Goal: Task Accomplishment & Management: Use online tool/utility

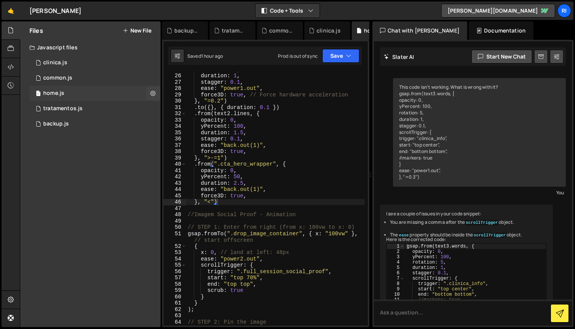
scroll to position [6810, 0]
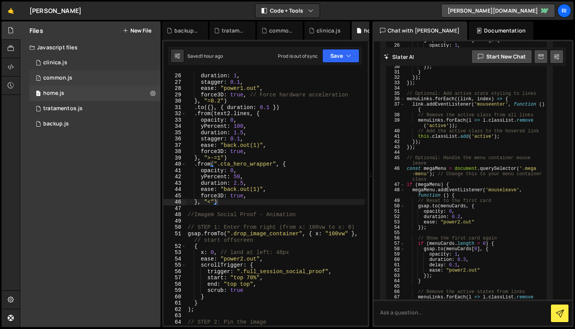
click at [77, 81] on div "1 common.js 0" at bounding box center [94, 77] width 131 height 15
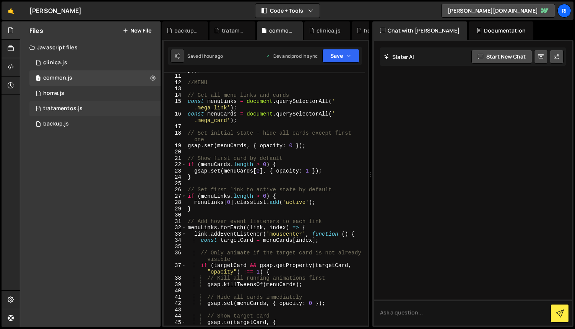
click at [80, 108] on div "tratamentos.js" at bounding box center [62, 108] width 39 height 7
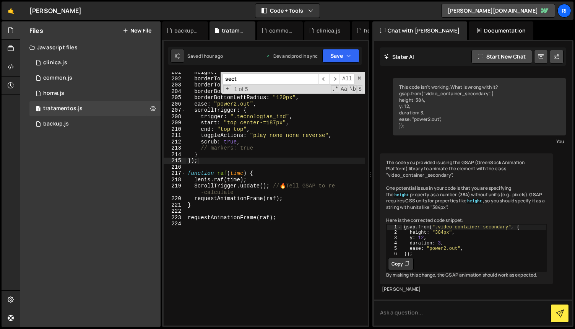
scroll to position [15, 0]
click at [244, 80] on input "sect" at bounding box center [271, 78] width 96 height 11
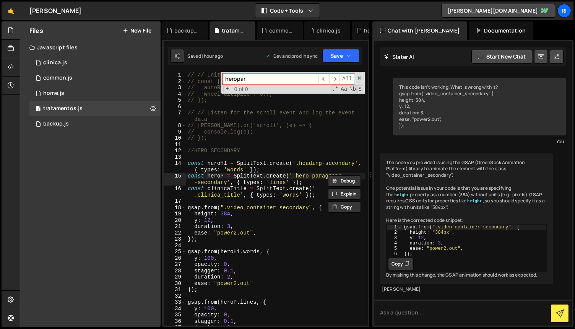
type input "heropar"
click at [283, 226] on div "// // Initialize [PERSON_NAME] // const [PERSON_NAME] = new [PERSON_NAME]({ // …" at bounding box center [275, 205] width 179 height 266
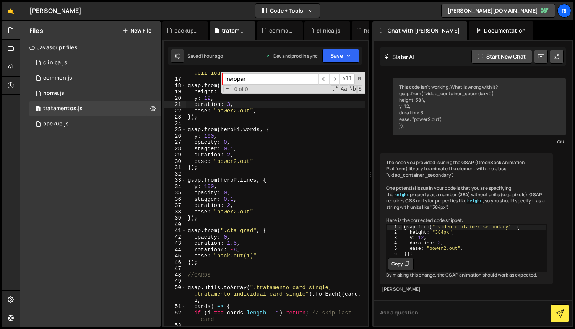
scroll to position [124, 0]
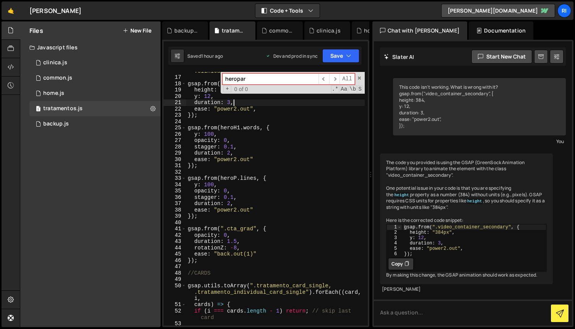
click at [229, 203] on div "const clinicaTitle = SplitText . create ( ' .clinica_title' , { types : 'words'…" at bounding box center [275, 198] width 179 height 273
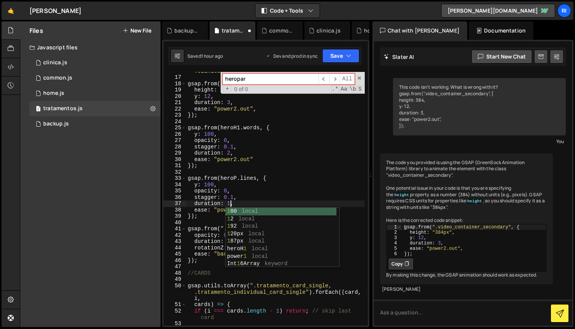
scroll to position [7, 0]
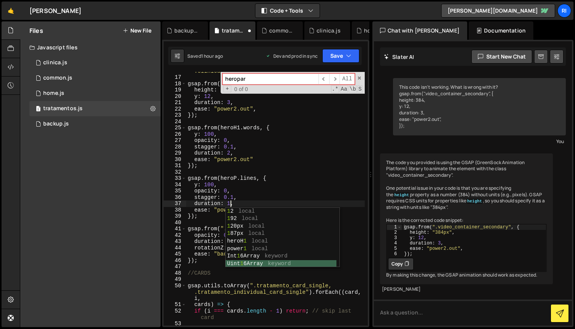
click at [267, 189] on div "const clinicaTitle = SplitText . create ( ' .clinica_title' , { types : 'words'…" at bounding box center [275, 198] width 179 height 273
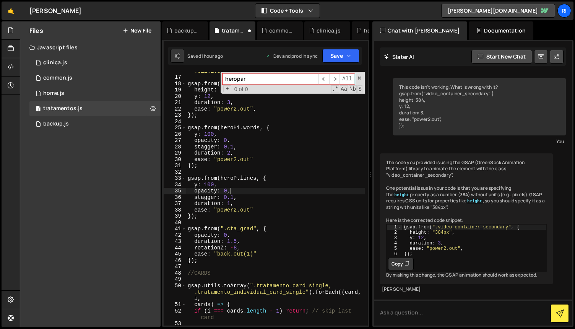
drag, startPoint x: 212, startPoint y: 184, endPoint x: 324, endPoint y: 159, distance: 114.6
click at [212, 184] on div "const clinicaTitle = SplitText . create ( ' .clinica_title' , { types : 'words'…" at bounding box center [275, 198] width 179 height 273
click at [331, 53] on button "Save" at bounding box center [340, 56] width 37 height 14
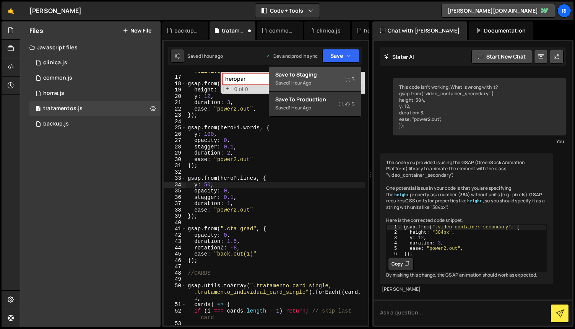
click at [318, 75] on div "Save to Staging S" at bounding box center [315, 75] width 80 height 8
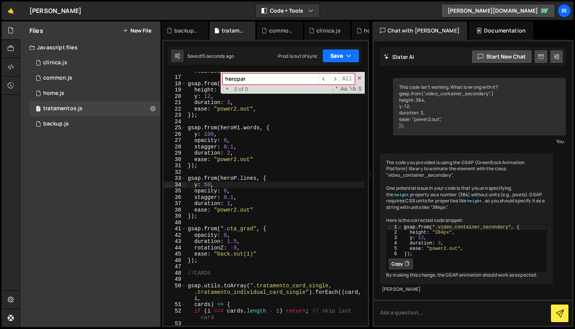
click at [336, 55] on button "Save" at bounding box center [340, 56] width 37 height 14
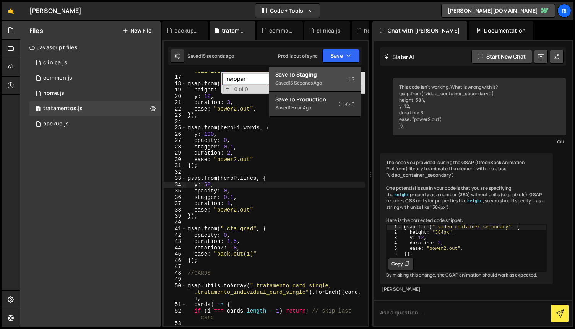
click at [315, 79] on div "Saved 15 seconds ago" at bounding box center [315, 82] width 80 height 9
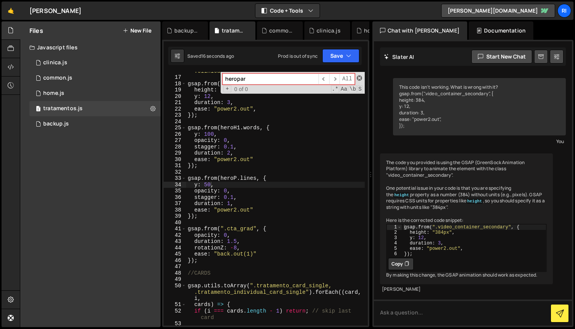
click at [357, 78] on span at bounding box center [359, 77] width 5 height 5
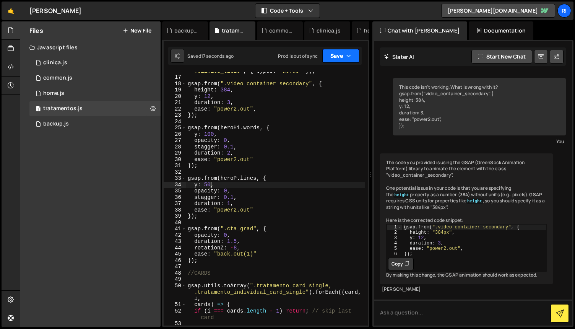
click at [332, 55] on button "Save" at bounding box center [340, 56] width 37 height 14
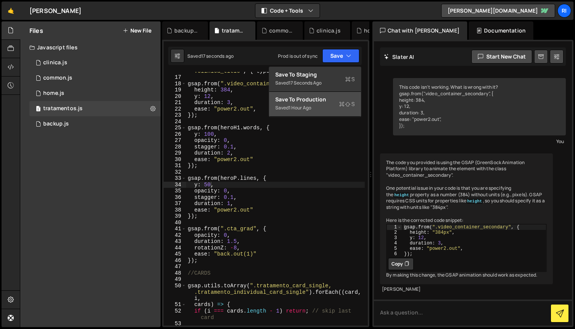
click at [320, 99] on div "Save to Production S" at bounding box center [315, 100] width 80 height 8
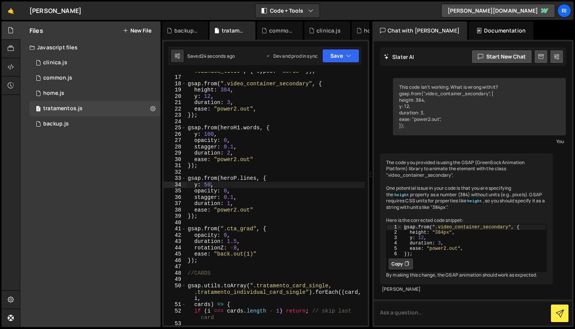
click at [281, 133] on div "const clinicaTitle = SplitText . create ( ' .clinica_title' , { types : 'words'…" at bounding box center [275, 198] width 179 height 273
click at [153, 106] on icon at bounding box center [152, 108] width 5 height 7
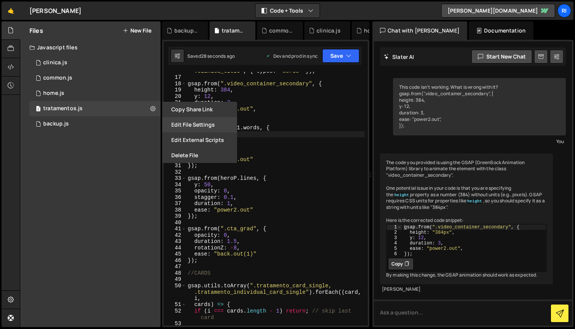
click at [198, 124] on button "Edit File Settings" at bounding box center [199, 124] width 75 height 15
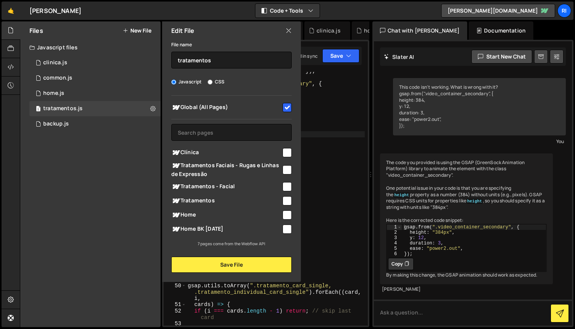
click at [289, 30] on icon at bounding box center [289, 30] width 6 height 8
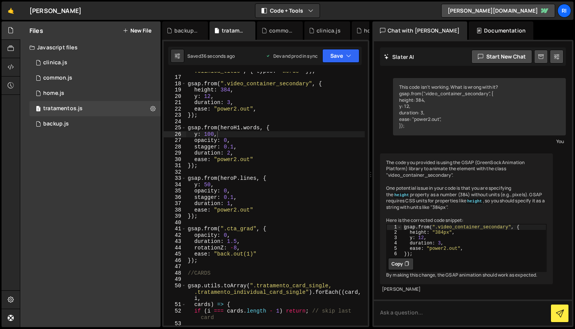
scroll to position [0, 0]
click at [346, 164] on div "const clinicaTitle = SplitText . create ( ' .clinica_title' , { types : 'words'…" at bounding box center [275, 198] width 179 height 273
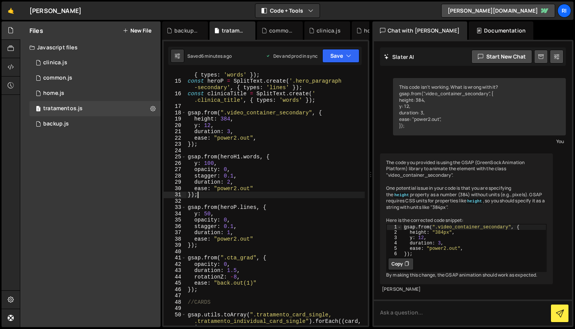
scroll to position [89, 0]
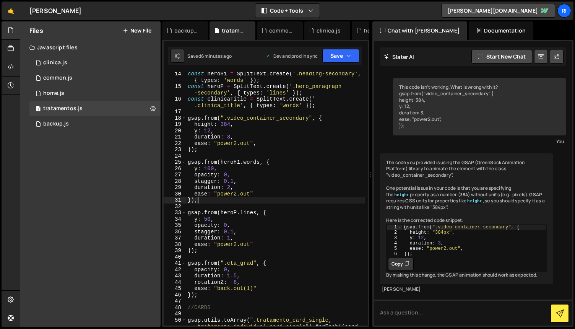
click at [230, 238] on div "const heroH1 = SplitText . create ( '.heading-secondary' , { types : 'words' })…" at bounding box center [275, 213] width 179 height 285
click at [206, 218] on div "const heroH1 = SplitText . create ( '.heading-secondary' , { types : 'words' })…" at bounding box center [275, 213] width 179 height 285
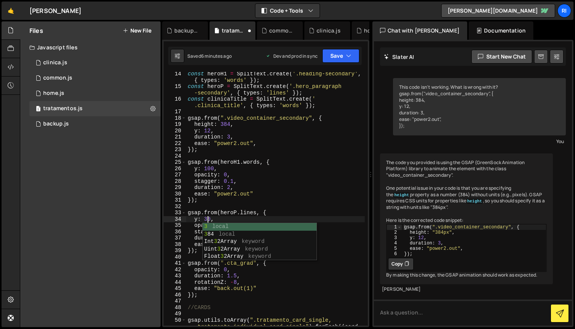
scroll to position [0, 1]
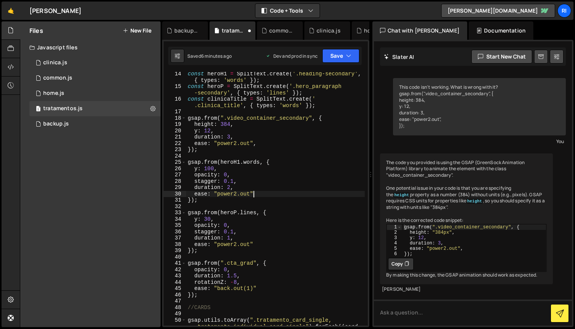
click at [291, 196] on div "const heroH1 = SplitText . create ( '.heading-secondary' , { types : 'words' })…" at bounding box center [275, 213] width 179 height 285
click at [231, 231] on div "const heroH1 = SplitText . create ( '.heading-secondary' , { types : 'words' })…" at bounding box center [275, 213] width 179 height 285
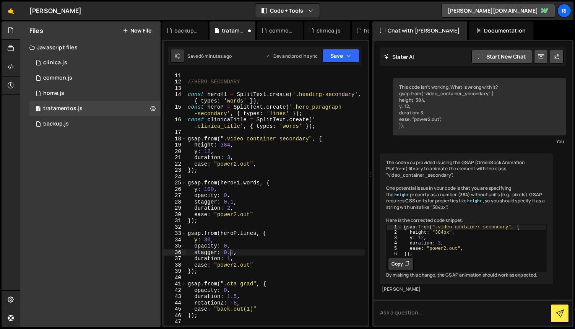
scroll to position [77, 0]
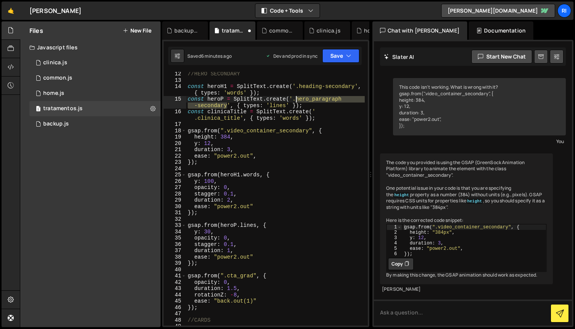
drag, startPoint x: 226, startPoint y: 106, endPoint x: 298, endPoint y: 96, distance: 71.8
click at [298, 96] on div "//HERO SECONDARY const heroH1 = SplitText . create ( '.heading-secondary' , { t…" at bounding box center [275, 210] width 179 height 279
type textarea "const heroP = SplitText.create('.hero_paragraph-secondary', { types: 'lines' });"
click at [340, 54] on button "Save" at bounding box center [340, 56] width 37 height 14
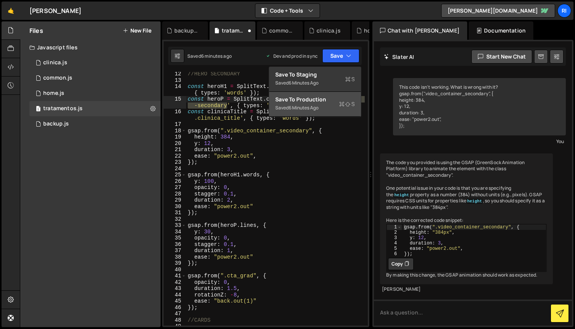
click at [316, 101] on div "Save to Production S" at bounding box center [315, 100] width 80 height 8
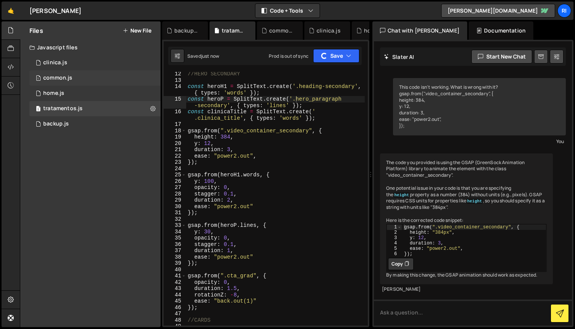
click at [61, 78] on div "common.js" at bounding box center [57, 78] width 29 height 7
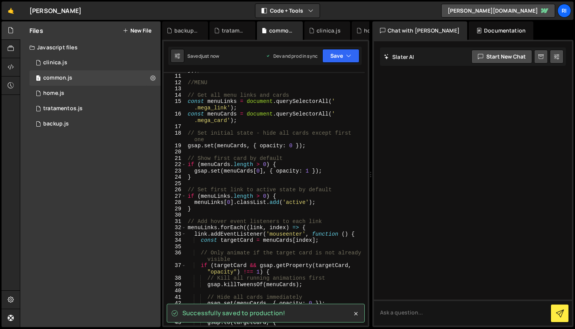
type textarea "if (menuCards.length > 0) {"
click at [341, 163] on div "}) ; //MENU // Get all menu links and cards const menuLinks = document . queryS…" at bounding box center [275, 200] width 179 height 266
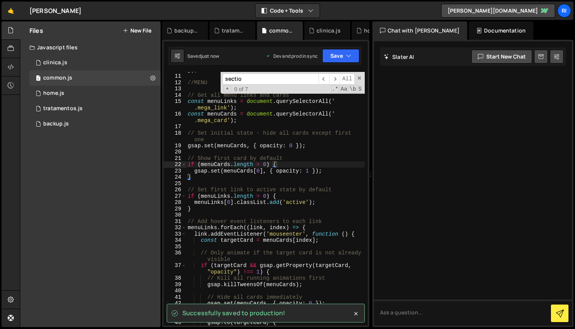
paste input "hero_paragraph-secondary"
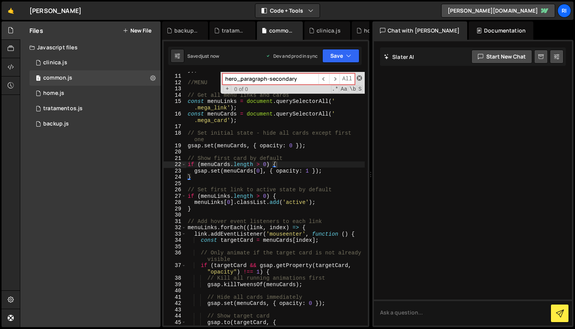
type input "hero_paragraph-secondary"
drag, startPoint x: 361, startPoint y: 77, endPoint x: 343, endPoint y: 75, distance: 17.3
click at [361, 77] on span at bounding box center [359, 77] width 5 height 5
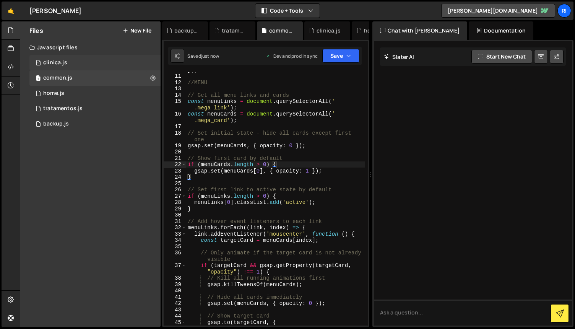
click at [98, 60] on div "1 clinica.js 0" at bounding box center [94, 62] width 131 height 15
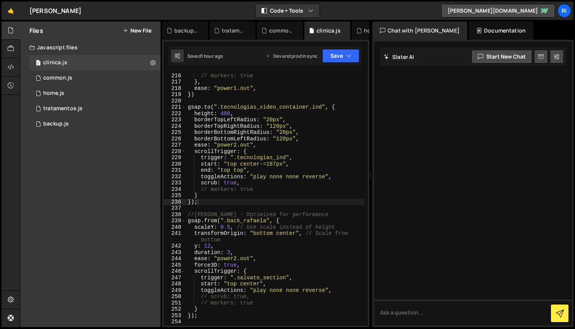
type textarea "start: "top center-=187px","
click at [340, 161] on div "scrub : true , // markers: true } , ease : "power1.out" , }) gsap . to ( ".tecn…" at bounding box center [275, 199] width 179 height 266
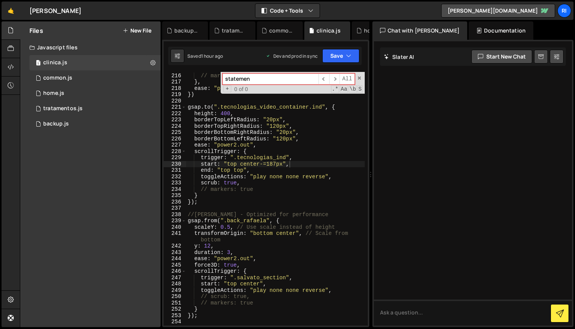
paste input "hero_paragraph-secondary"
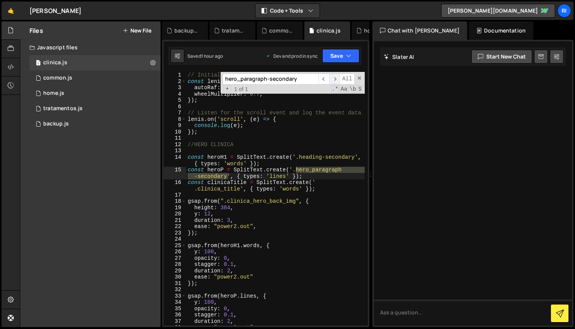
type input "hero_paragraph-secondary"
click at [337, 78] on span "​" at bounding box center [334, 78] width 11 height 11
click at [303, 240] on div "// Initialize [PERSON_NAME] const [PERSON_NAME] = new [PERSON_NAME] ({ autoRaf …" at bounding box center [275, 205] width 179 height 266
click at [362, 76] on div "hero_paragraph-secondary ​ ​ All Replace All + 1 of 1 .* Aa \b S" at bounding box center [293, 83] width 144 height 22
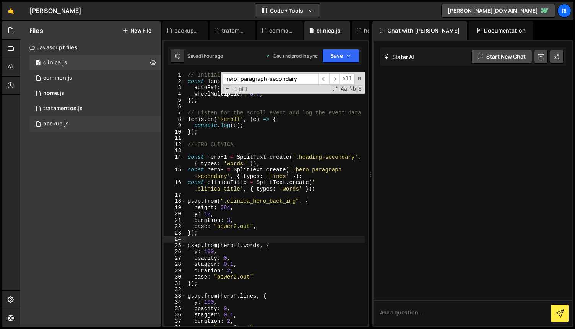
click at [93, 125] on div "1 backup.js 0" at bounding box center [94, 123] width 131 height 15
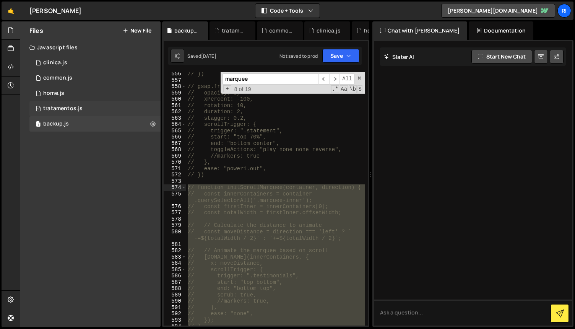
click at [94, 109] on div "1 tratamentos.js 0" at bounding box center [94, 108] width 131 height 15
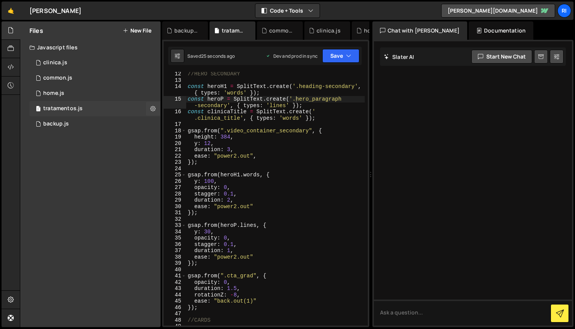
scroll to position [15, 0]
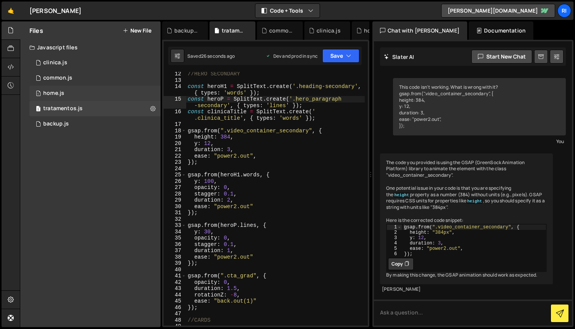
click at [101, 96] on div "1 home.js 0" at bounding box center [94, 93] width 131 height 15
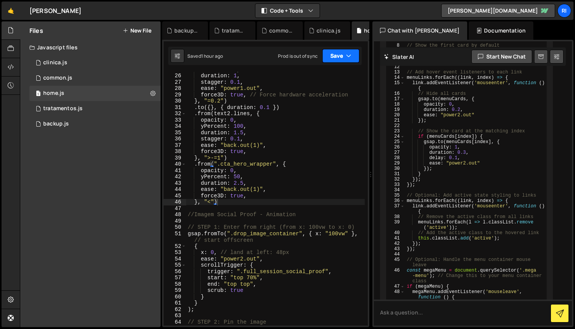
scroll to position [6810, 0]
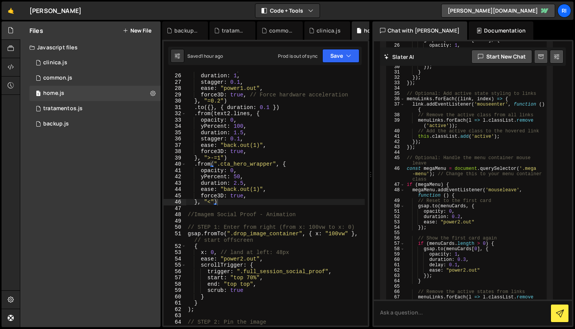
type textarea "force3D: true,"
click at [319, 149] on div "rotation : 5 , duration : 1 , stagger : 0.1 , ease : "power1.out" , force3D : t…" at bounding box center [275, 199] width 179 height 266
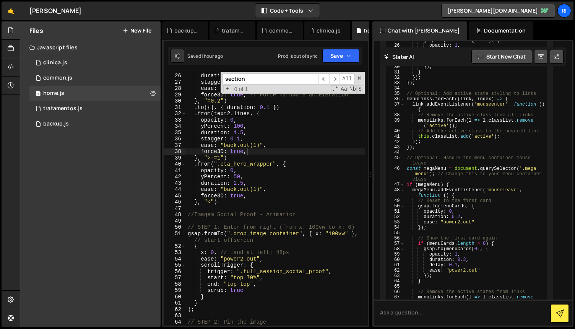
paste input "hero_paragraph-secondary"
type input "hero_paragraph-secondary"
click at [361, 78] on span at bounding box center [359, 77] width 5 height 5
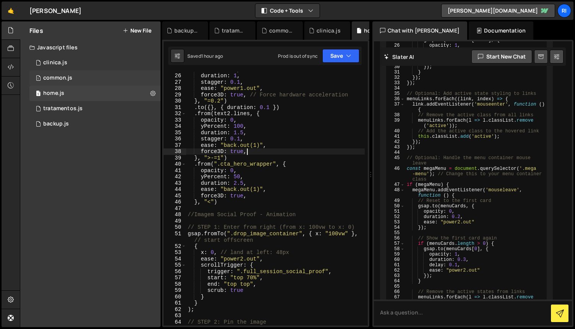
click at [81, 77] on div "1 common.js 0" at bounding box center [94, 77] width 131 height 15
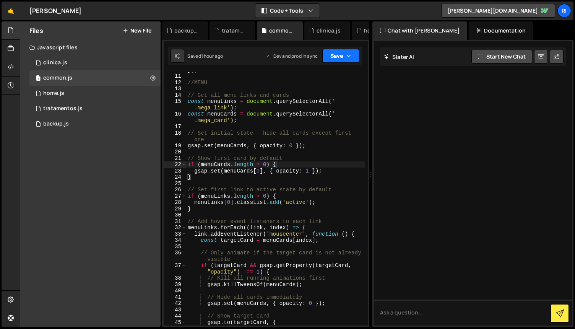
click at [334, 56] on button "Save" at bounding box center [340, 56] width 37 height 14
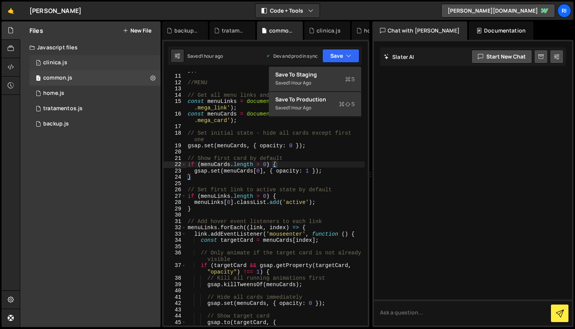
click at [75, 65] on div "1 clinica.js 0" at bounding box center [94, 62] width 131 height 15
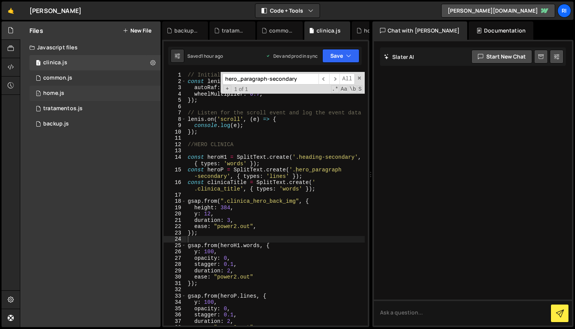
click at [74, 94] on div "1 home.js 0" at bounding box center [94, 93] width 131 height 15
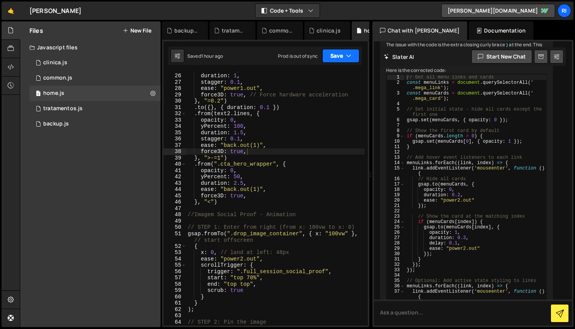
scroll to position [6810, 0]
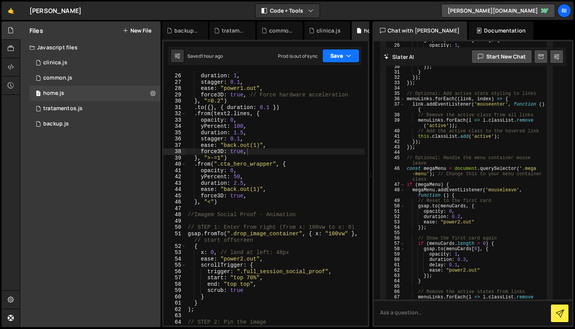
click at [334, 53] on button "Save" at bounding box center [340, 56] width 37 height 14
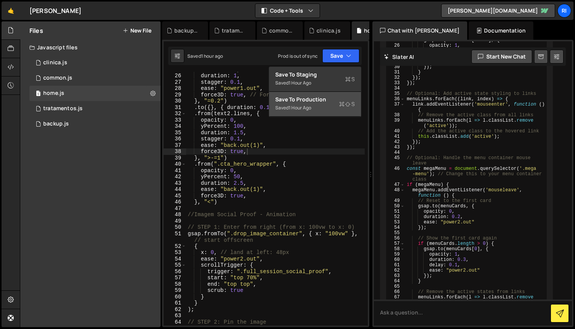
click at [306, 106] on div "1 hour ago" at bounding box center [300, 107] width 23 height 7
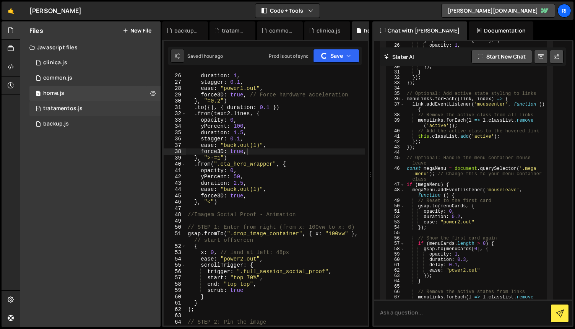
click at [80, 106] on div "tratamentos.js" at bounding box center [62, 108] width 39 height 7
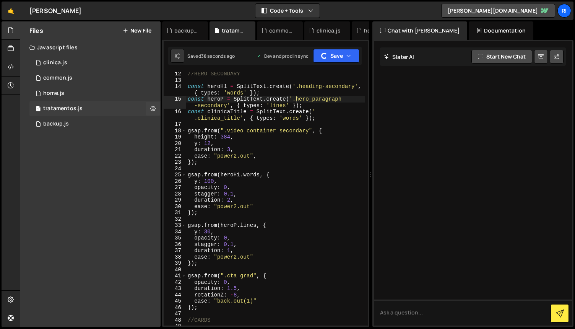
scroll to position [15, 0]
